Goal: Use online tool/utility: Utilize a website feature to perform a specific function

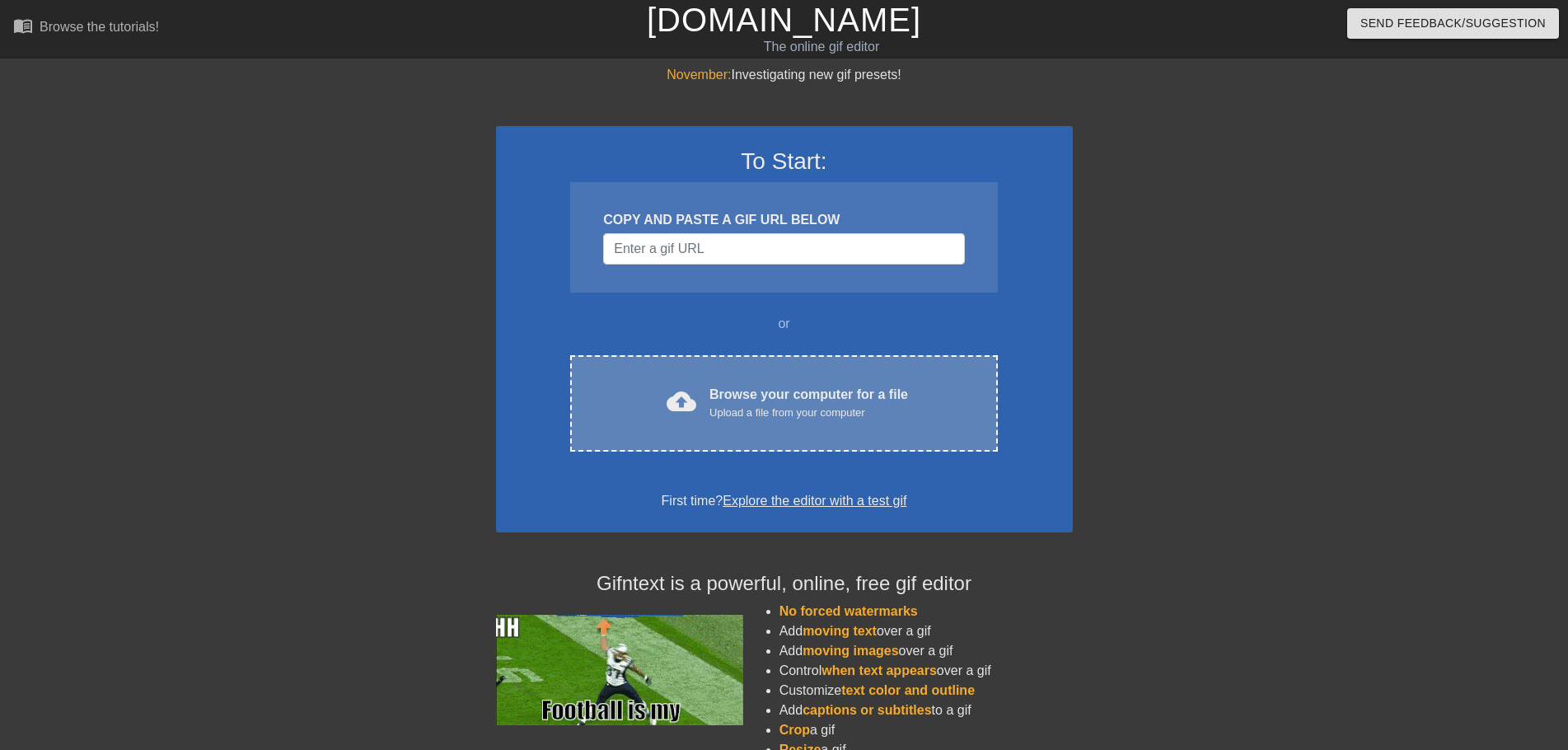
click at [748, 382] on div "cloud_upload Browse your computer for a file Upload a file from your computer C…" at bounding box center [784, 403] width 427 height 96
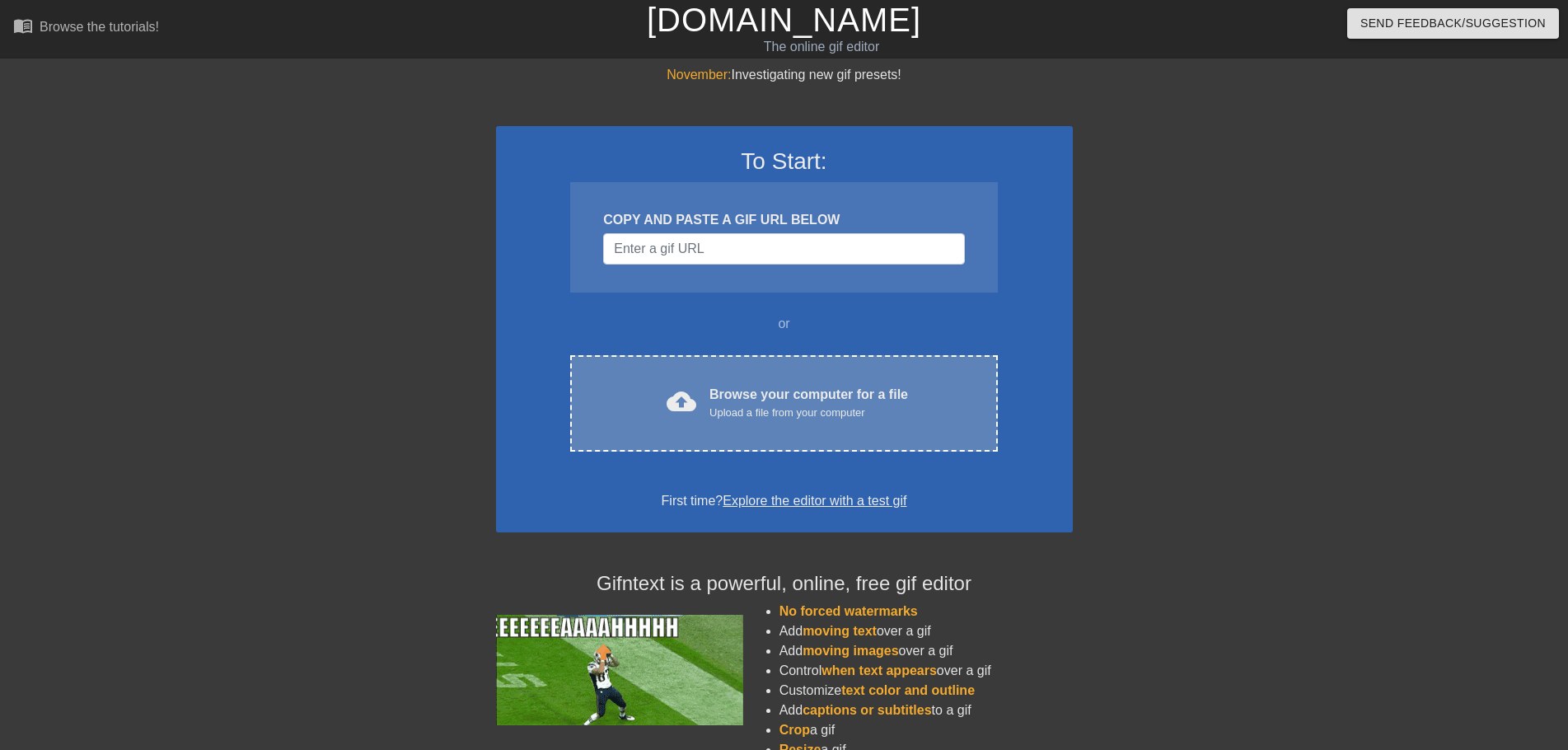
click at [770, 413] on div "Upload a file from your computer" at bounding box center [808, 413] width 198 height 16
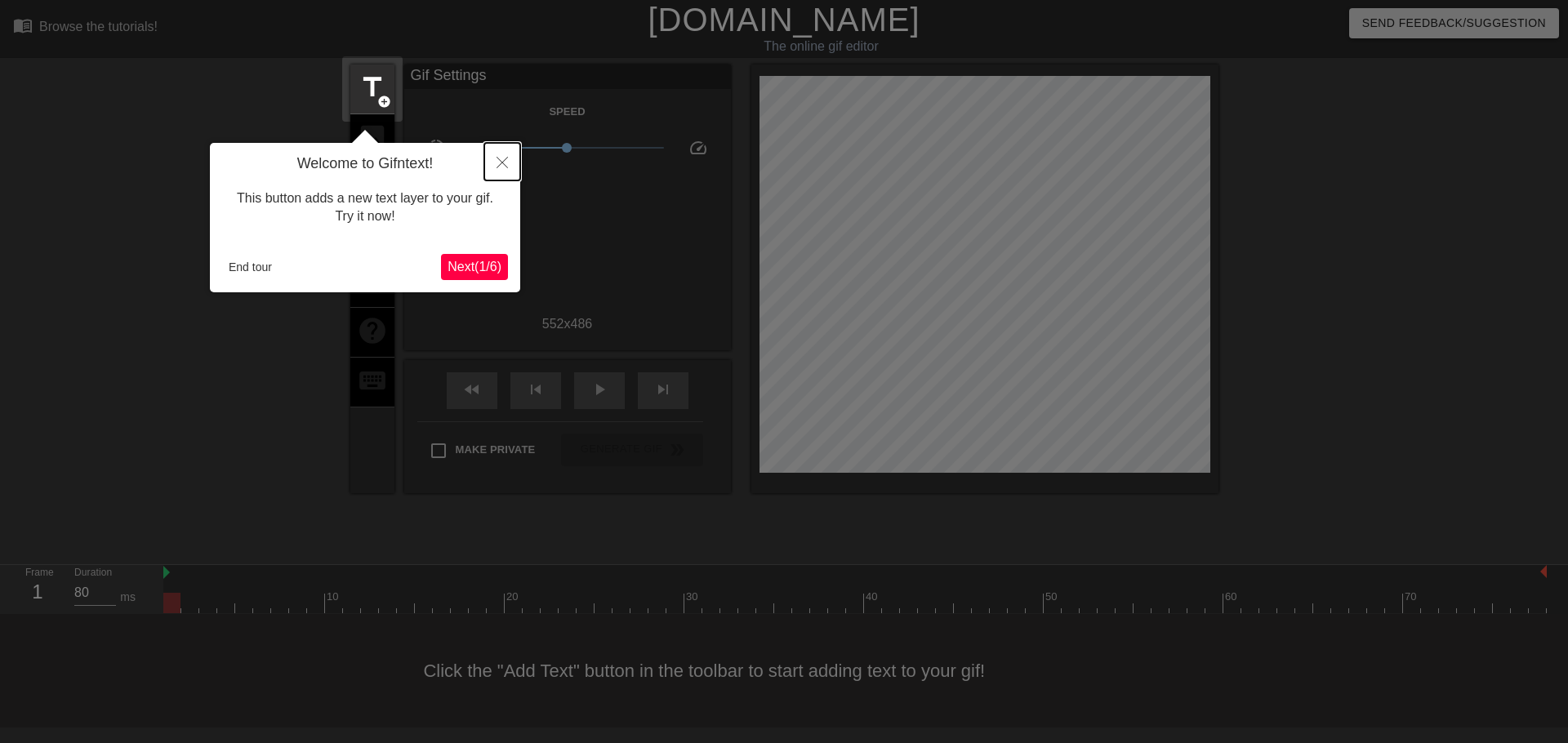
click at [512, 161] on button "Close" at bounding box center [503, 162] width 36 height 38
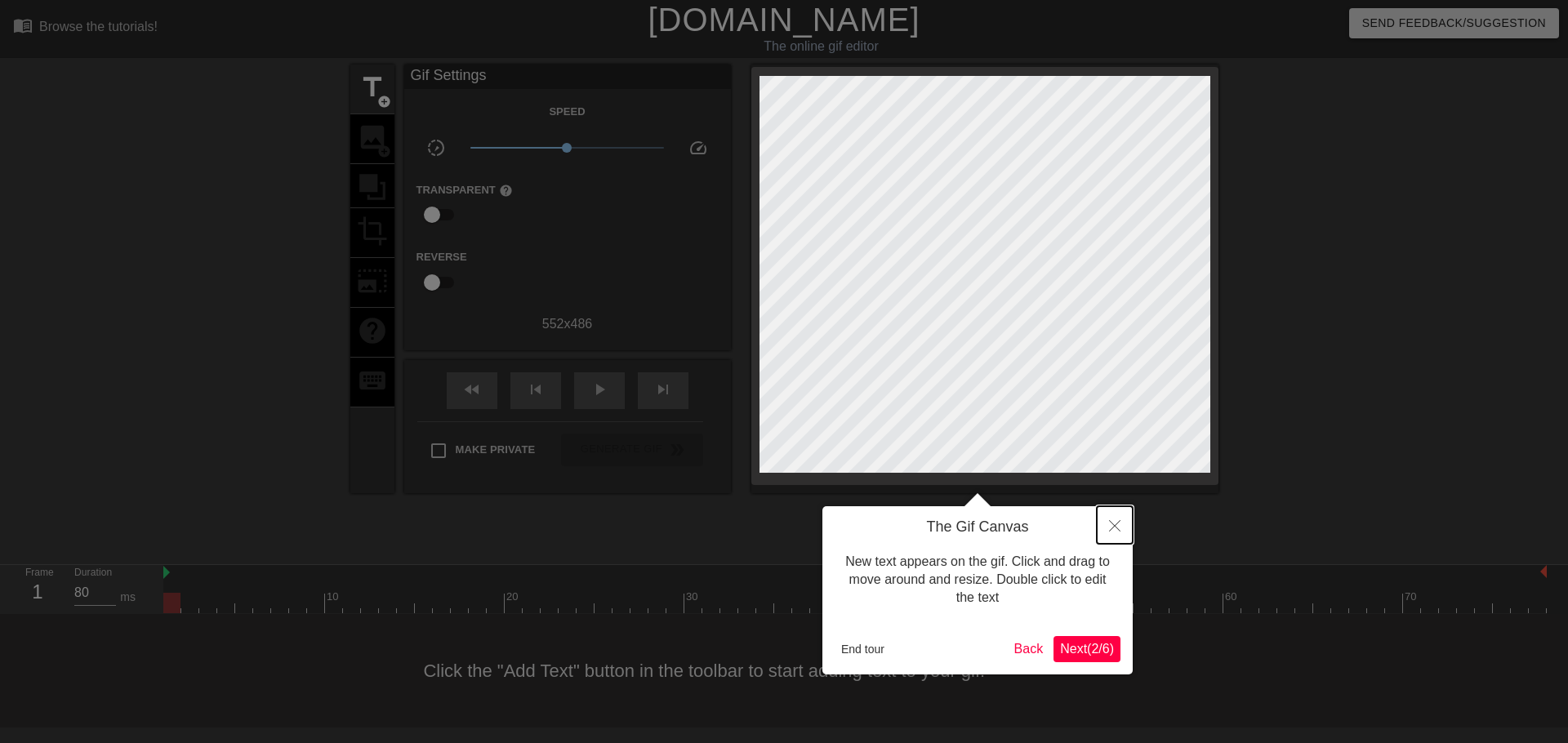
click at [1118, 523] on icon "Close" at bounding box center [1115, 526] width 12 height 12
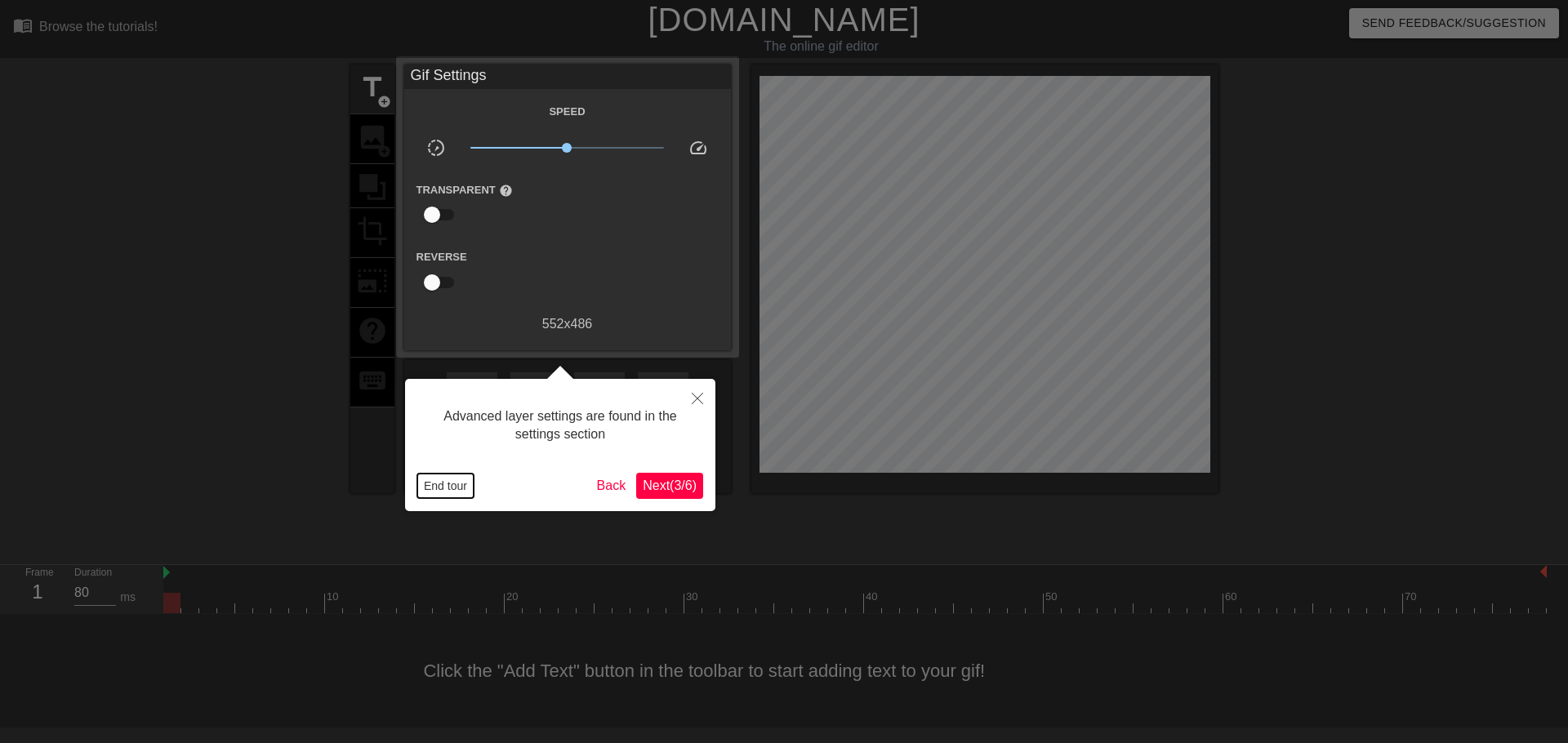
click at [428, 485] on button "End tour" at bounding box center [445, 485] width 57 height 24
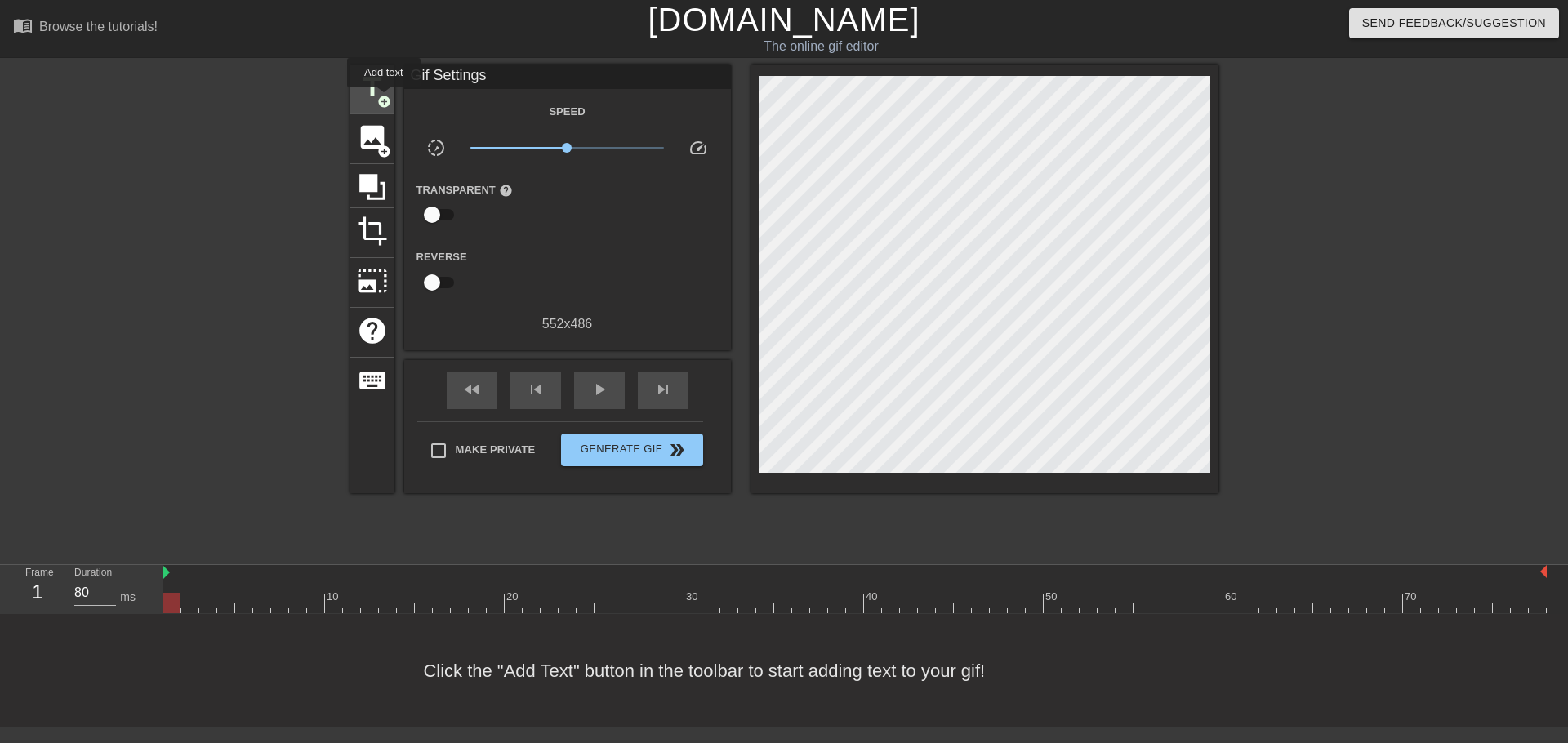
click at [384, 99] on span "add_circle" at bounding box center [383, 101] width 13 height 13
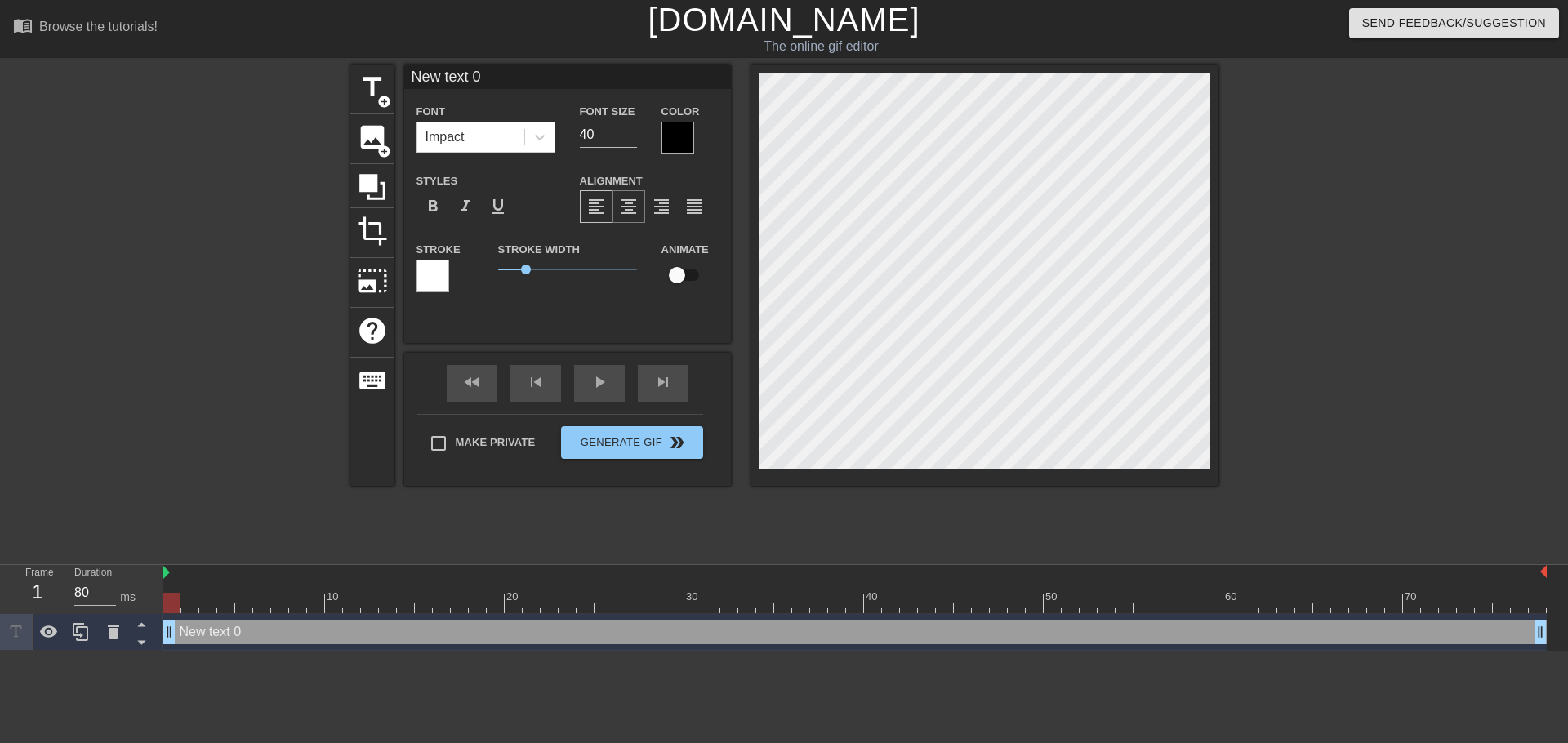
click at [626, 203] on span "format_align_center" at bounding box center [629, 206] width 20 height 20
click at [625, 137] on input "39" at bounding box center [609, 135] width 57 height 26
click at [625, 137] on input "38" at bounding box center [609, 135] width 57 height 26
click at [625, 137] on input "37" at bounding box center [609, 135] width 57 height 26
click at [625, 137] on input "36" at bounding box center [609, 135] width 57 height 26
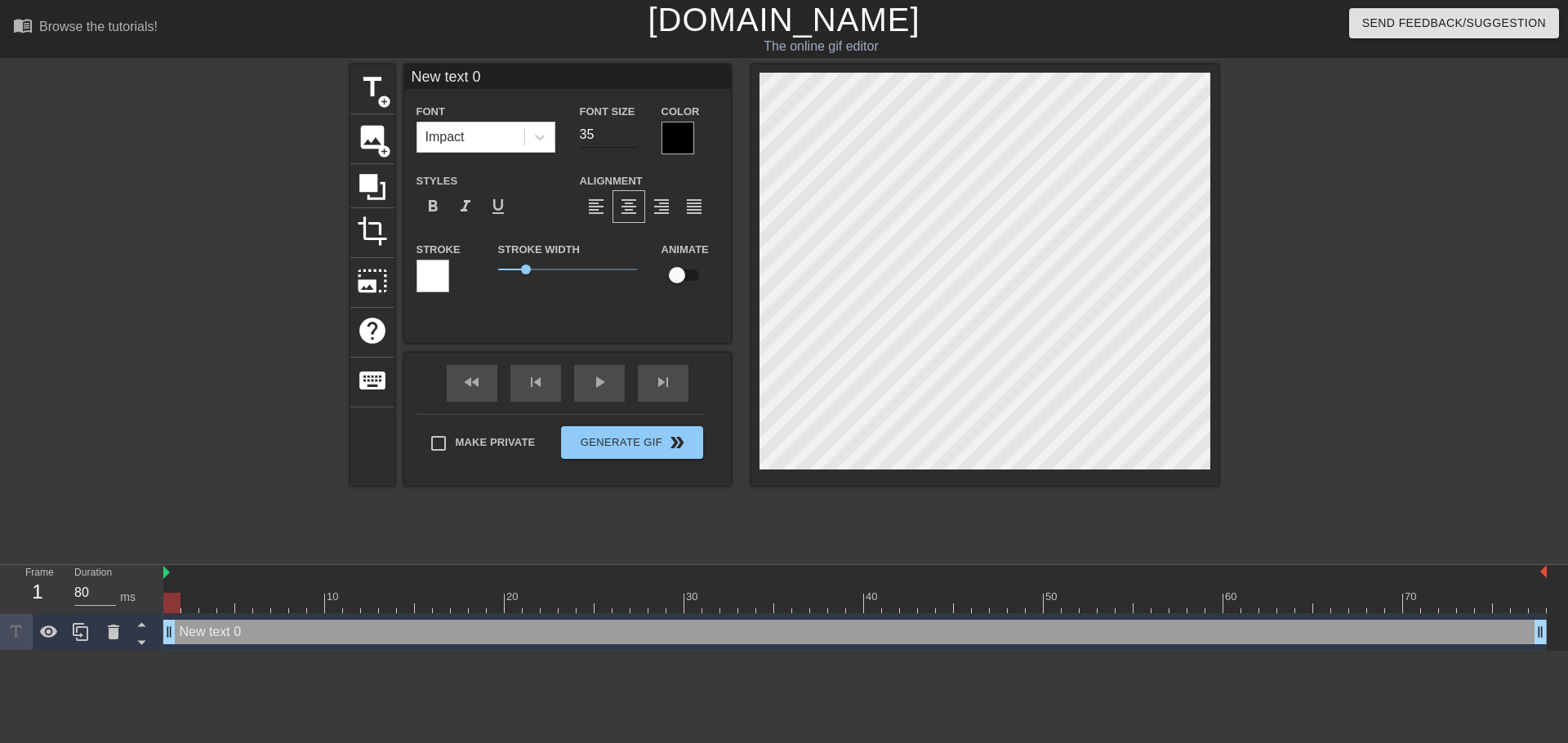
click at [625, 137] on input "35" at bounding box center [609, 135] width 57 height 26
click at [625, 137] on input "18" at bounding box center [609, 135] width 57 height 26
click at [629, 128] on input "19" at bounding box center [609, 135] width 57 height 26
click at [629, 128] on input "20" at bounding box center [609, 135] width 57 height 26
click at [629, 128] on input "21" at bounding box center [609, 135] width 57 height 26
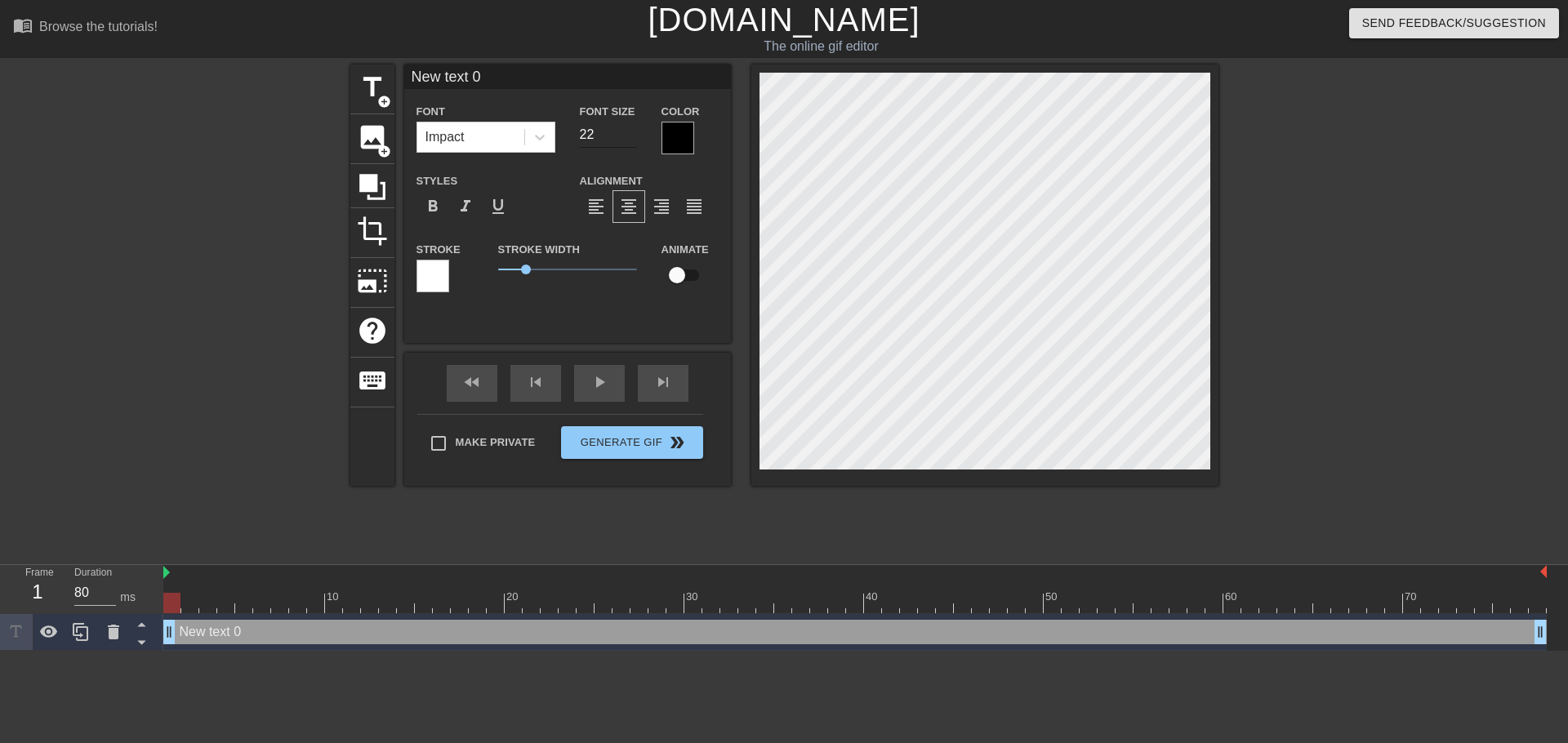
click at [629, 128] on input "22" at bounding box center [609, 135] width 57 height 26
click at [629, 128] on input "23" at bounding box center [609, 135] width 57 height 26
click at [629, 128] on input "24" at bounding box center [609, 135] width 57 height 26
click at [629, 128] on input "25" at bounding box center [609, 135] width 57 height 26
click at [629, 128] on input "26" at bounding box center [609, 135] width 57 height 26
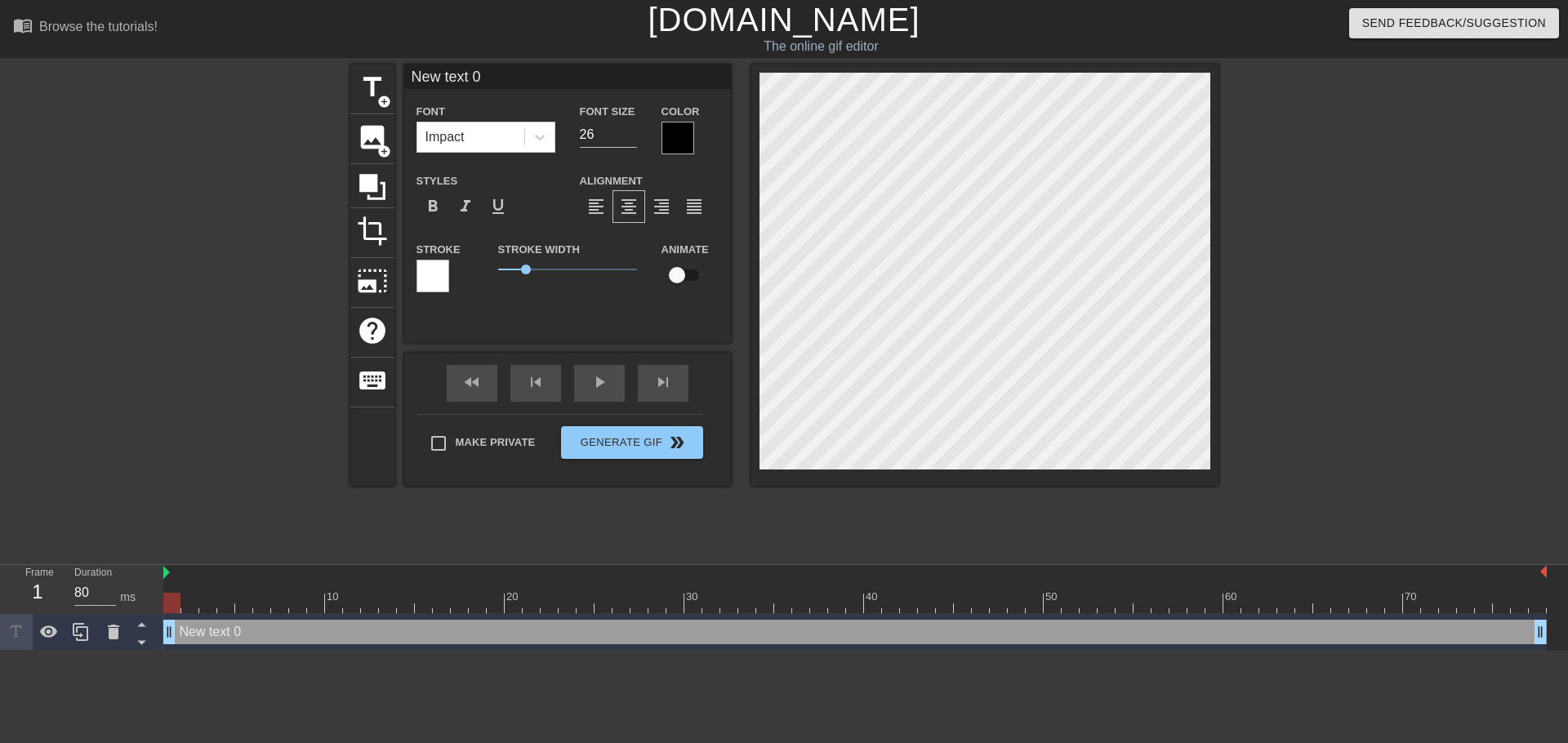
scroll to position [0, 3]
click at [633, 137] on input "25" at bounding box center [609, 135] width 57 height 26
click at [633, 137] on input "24" at bounding box center [609, 135] width 57 height 26
click at [633, 137] on input "22" at bounding box center [609, 135] width 57 height 26
click at [633, 137] on input "21" at bounding box center [609, 135] width 57 height 26
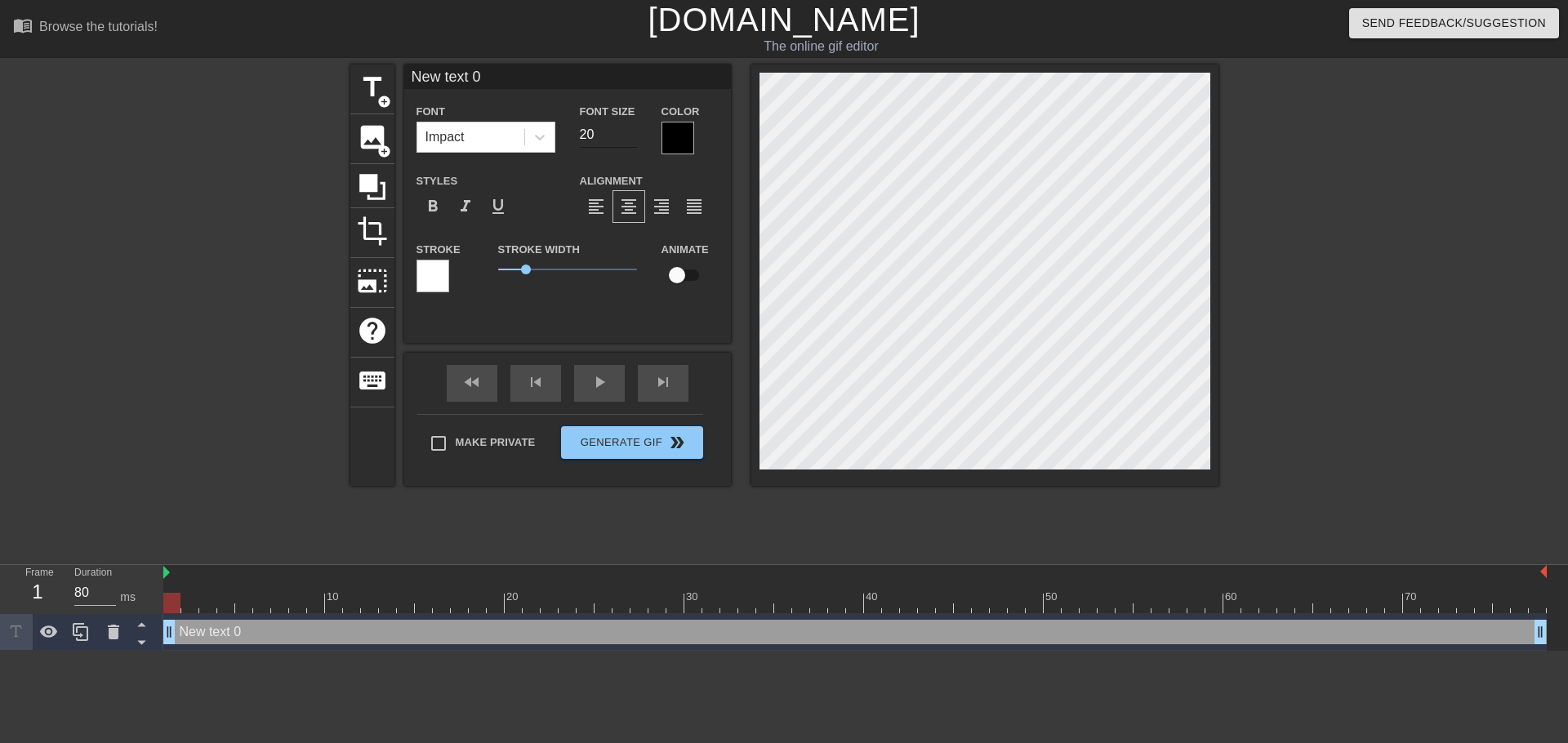
type input "20"
click at [633, 137] on input "20" at bounding box center [609, 135] width 57 height 26
